Goal: Task Accomplishment & Management: Use online tool/utility

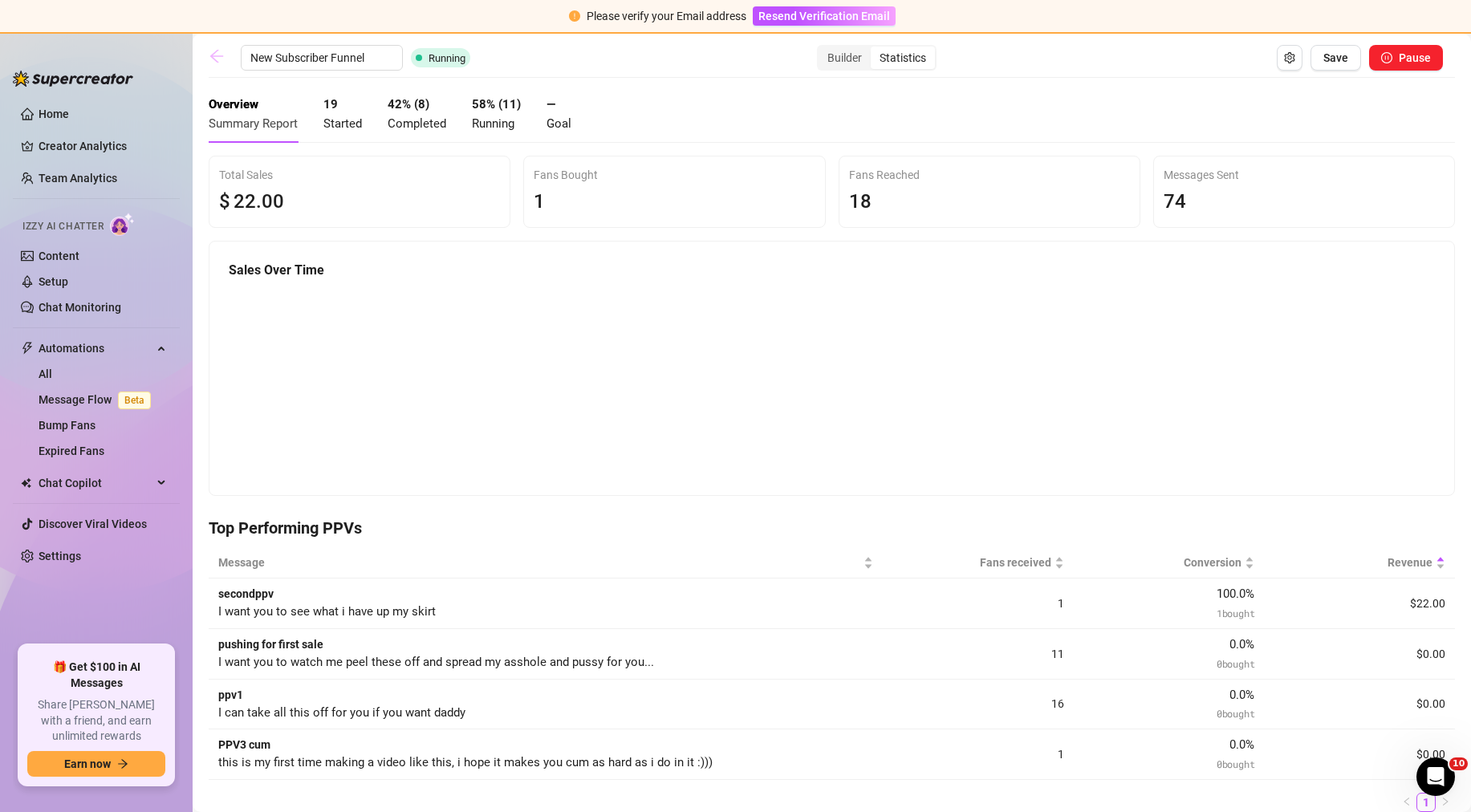
click at [225, 48] on link at bounding box center [220, 57] width 24 height 19
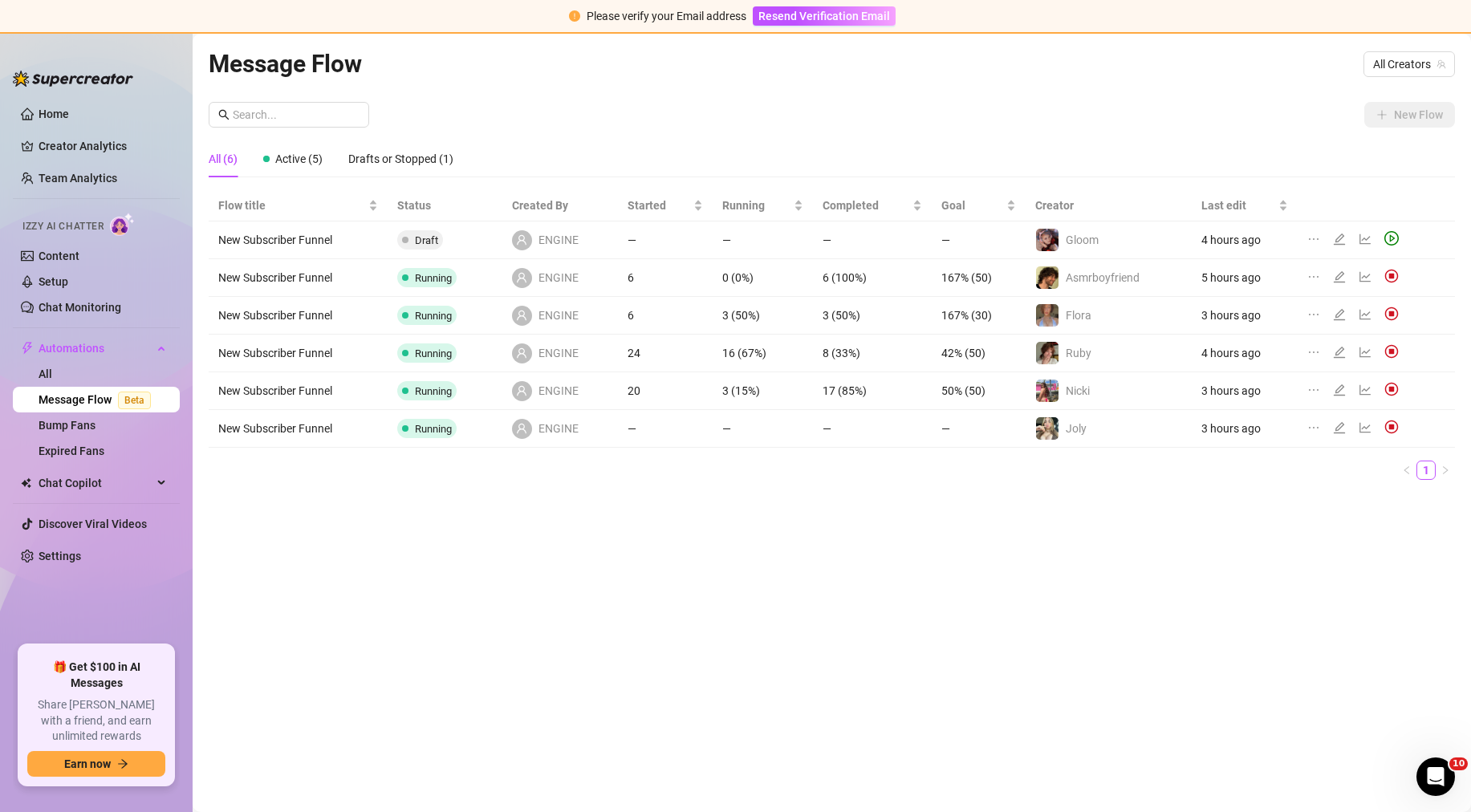
click at [1135, 359] on td "Ruby" at bounding box center [1108, 354] width 167 height 38
click at [1375, 340] on td at bounding box center [1377, 354] width 158 height 38
click at [1364, 351] on icon "line-chart" at bounding box center [1365, 353] width 13 height 13
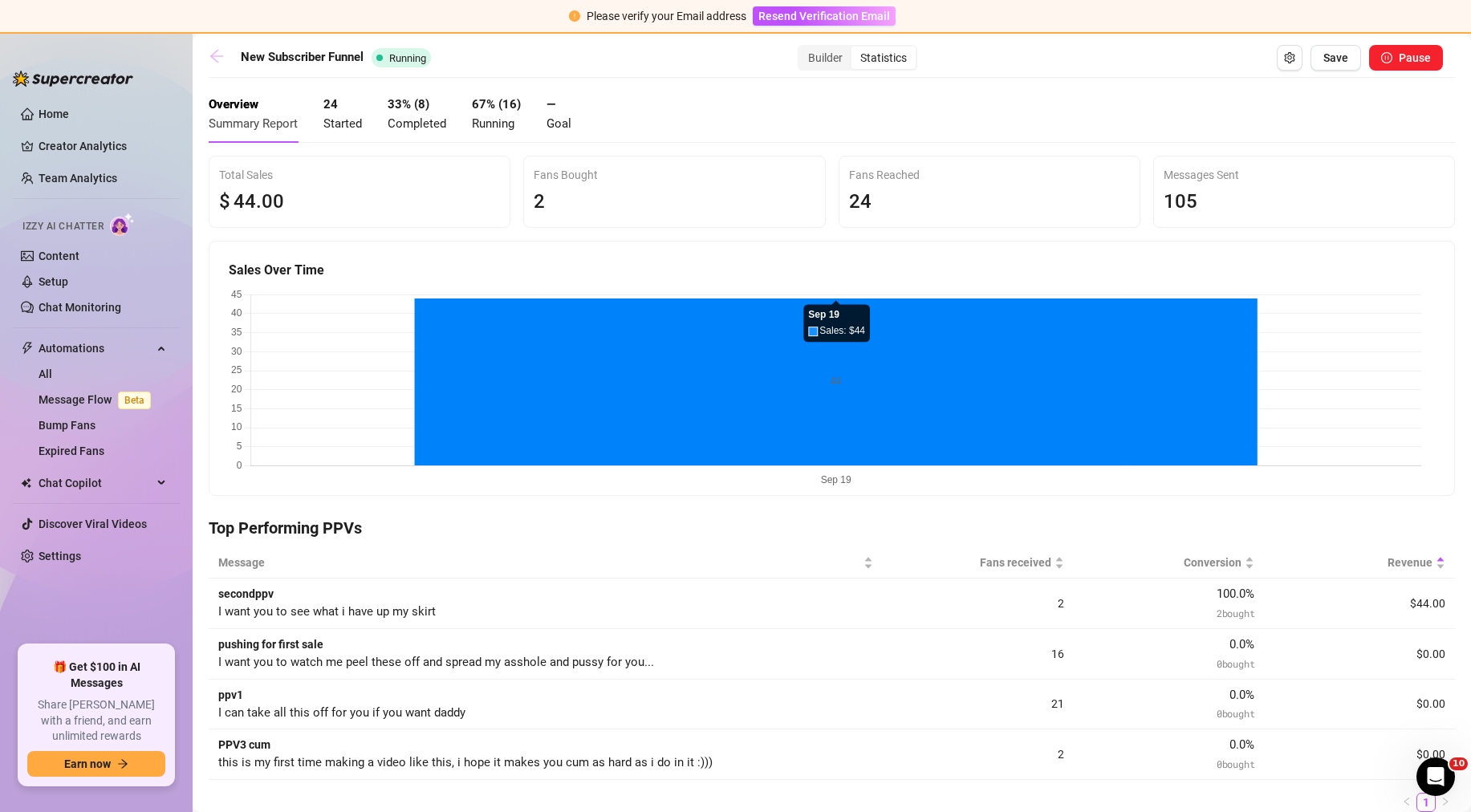
click at [213, 64] on link at bounding box center [220, 57] width 24 height 19
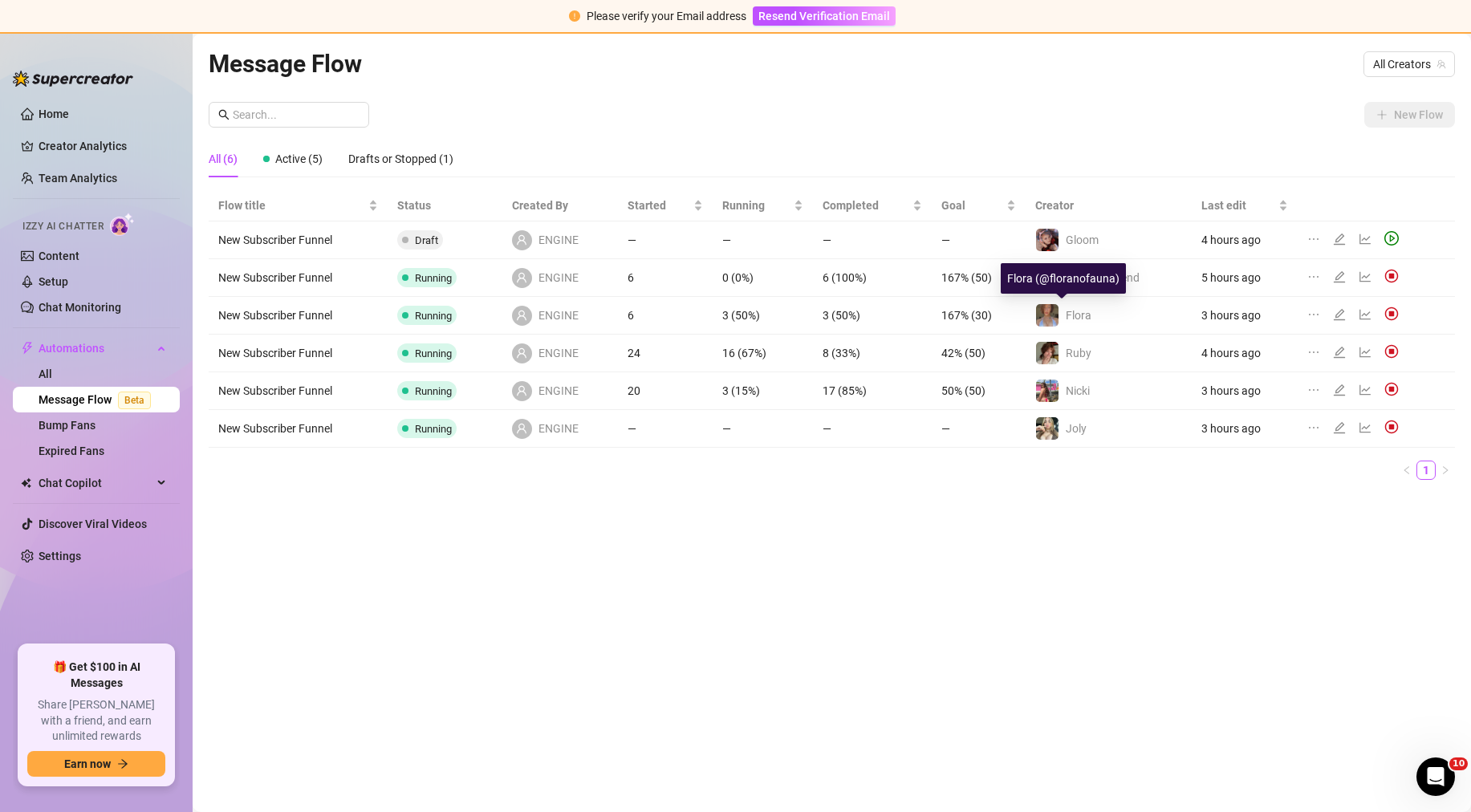
click at [1056, 319] on img at bounding box center [1047, 315] width 22 height 22
click at [1357, 315] on div at bounding box center [1356, 316] width 98 height 18
click at [1359, 315] on icon "line-chart" at bounding box center [1365, 315] width 13 height 13
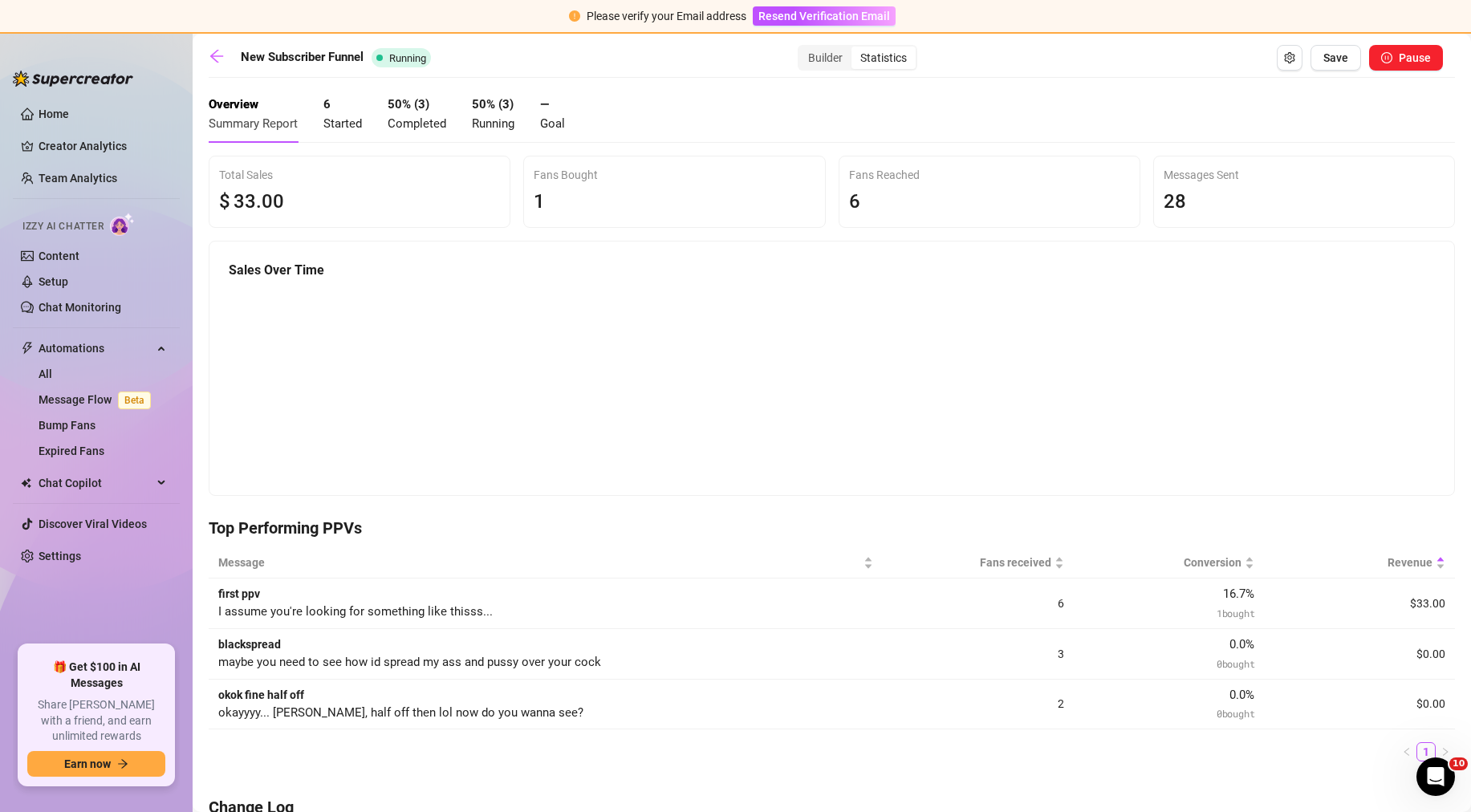
click at [202, 41] on main "New Subscriber Funnel Running Builder Statistics Save Pause Overview Summary Re…" at bounding box center [832, 624] width 1279 height 1182
click at [210, 53] on icon "arrow-left" at bounding box center [217, 57] width 16 height 16
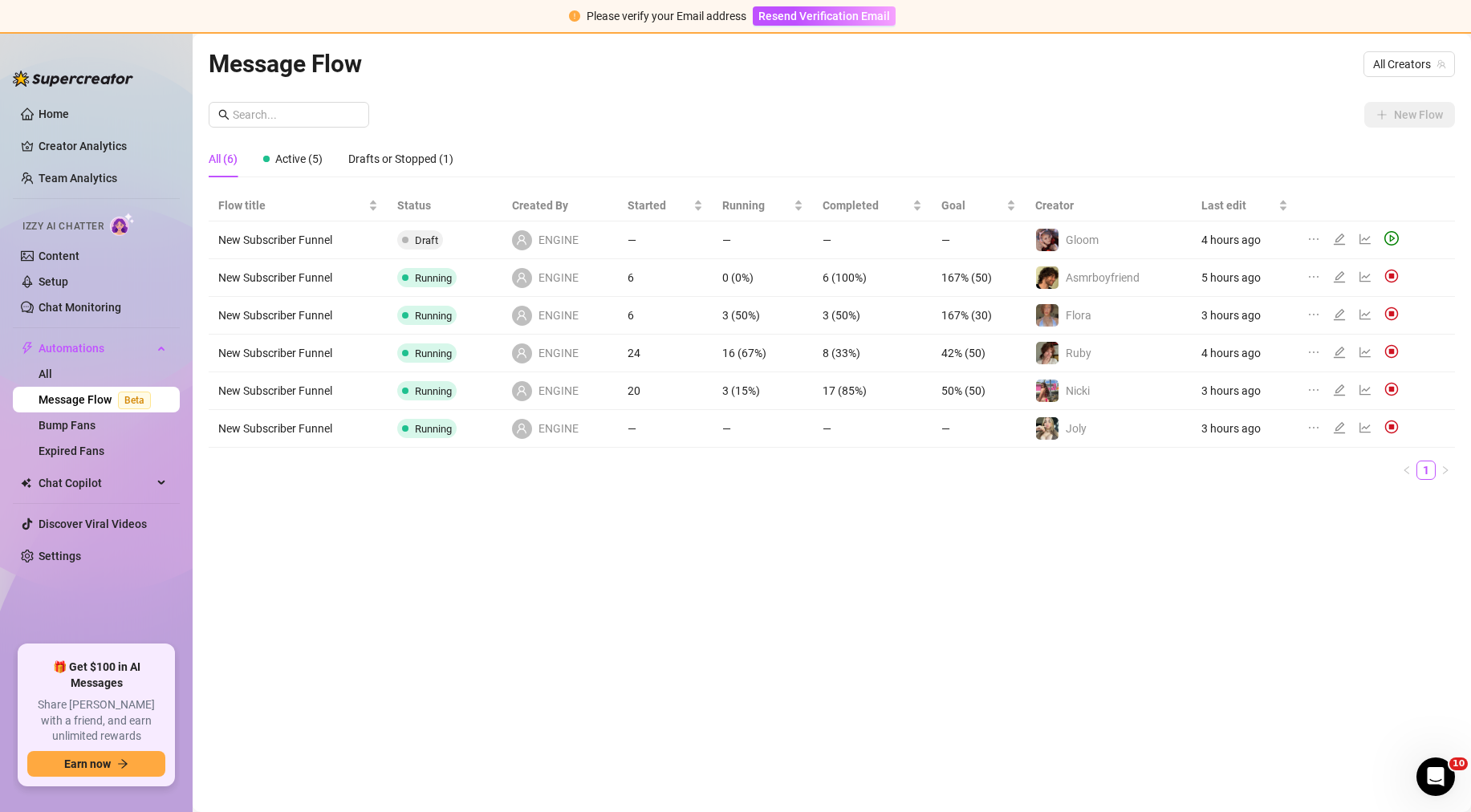
click at [1359, 390] on icon "line-chart" at bounding box center [1365, 390] width 13 height 13
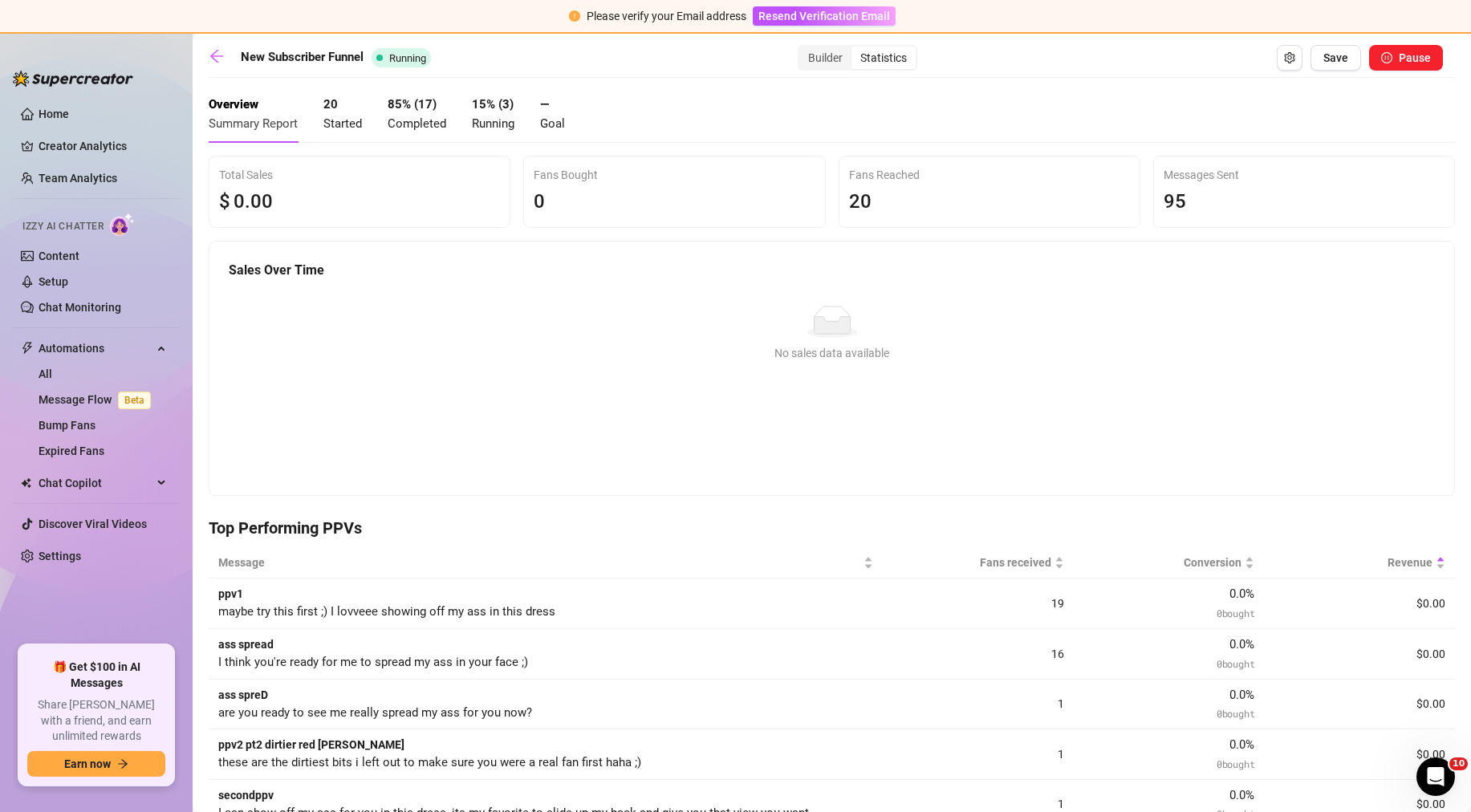
click at [208, 78] on div "New Subscriber Funnel Running Builder Statistics Save Pause Overview Summary Re…" at bounding box center [831, 678] width 1246 height 1267
click at [211, 65] on link at bounding box center [220, 57] width 24 height 19
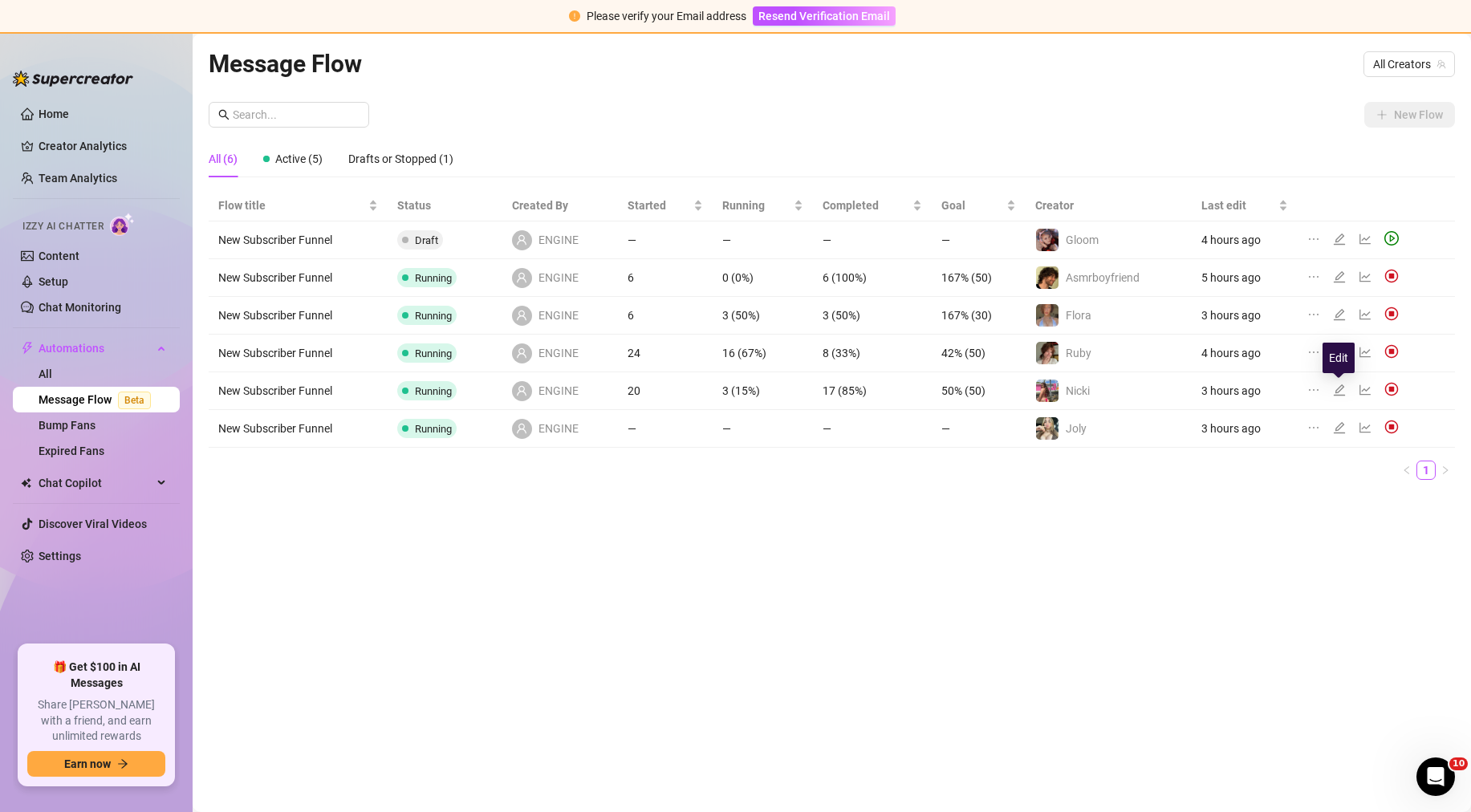
click at [1344, 395] on icon "edit" at bounding box center [1339, 390] width 11 height 11
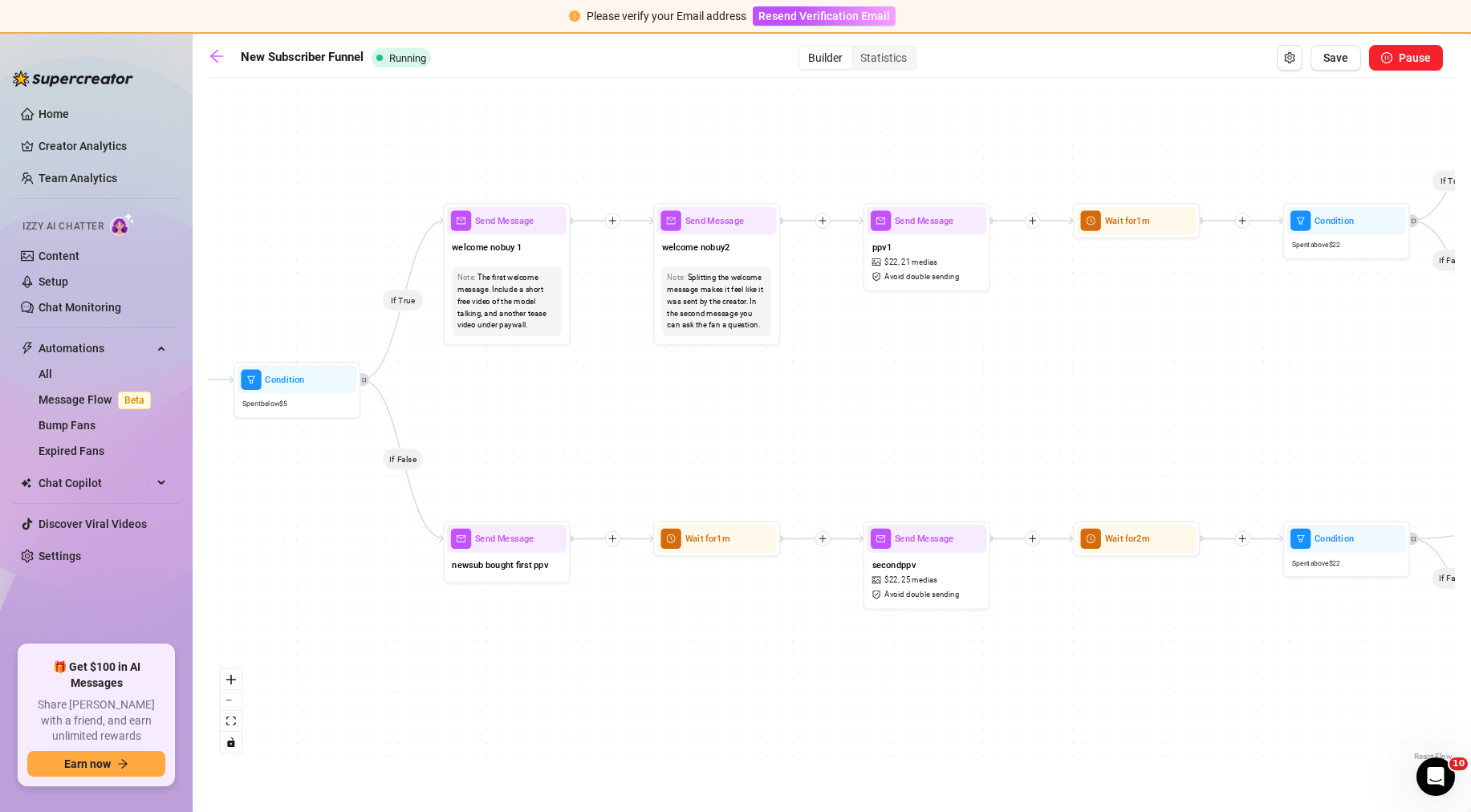
drag, startPoint x: 263, startPoint y: 527, endPoint x: 1260, endPoint y: 381, distance: 1007.6
click at [1260, 381] on div "If False If True If False If True If False If True If True If True If True If F…" at bounding box center [831, 426] width 1246 height 679
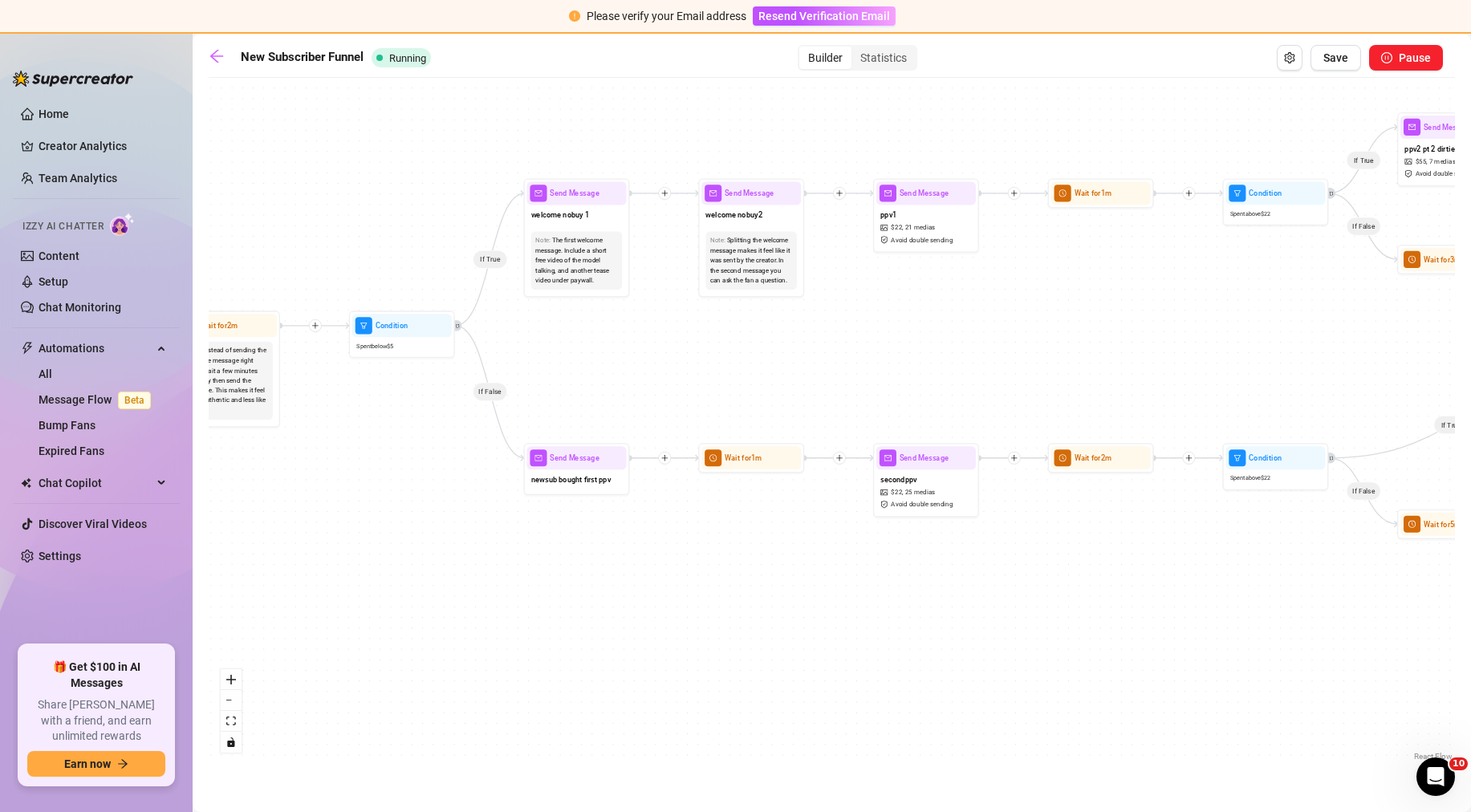
drag, startPoint x: 792, startPoint y: 385, endPoint x: 738, endPoint y: 357, distance: 60.8
click at [738, 357] on div "If False If True If False If True If False If True If True If True If True If F…" at bounding box center [831, 426] width 1246 height 679
